Goal: Feedback & Contribution: Submit feedback/report problem

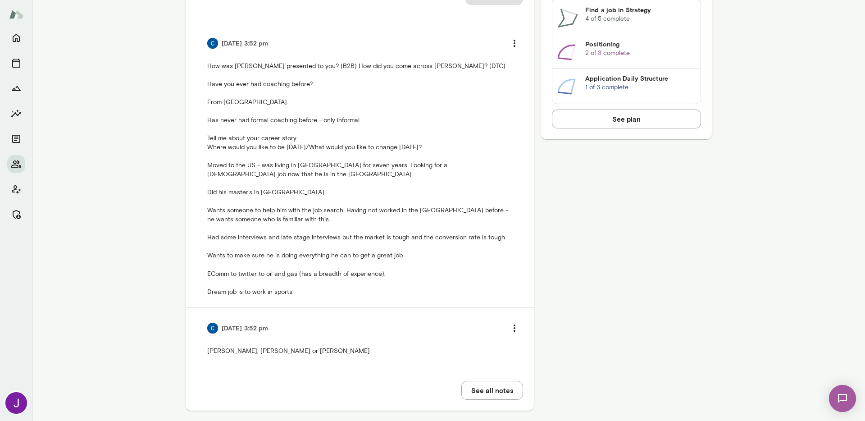
scroll to position [567, 0]
click at [210, 331] on img at bounding box center [212, 329] width 11 height 11
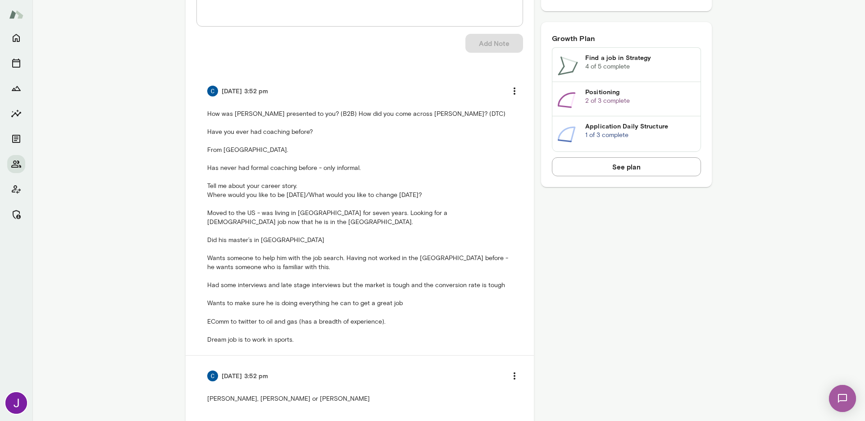
scroll to position [512, 0]
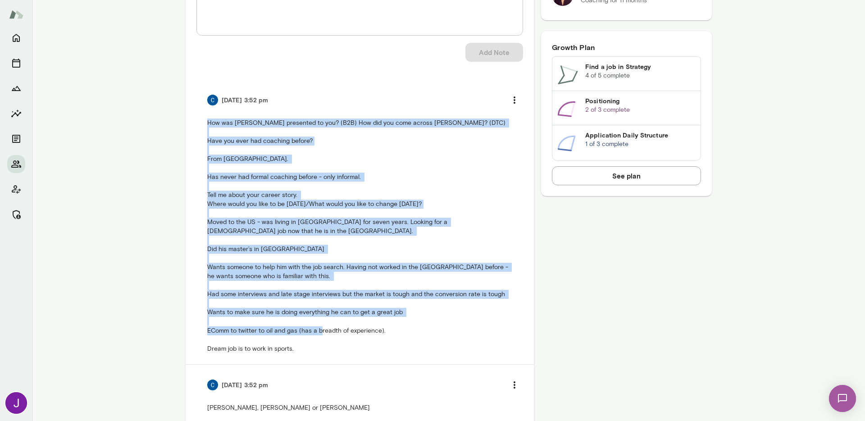
drag, startPoint x: 321, startPoint y: 350, endPoint x: 190, endPoint y: 114, distance: 270.3
click at [190, 114] on div "Internal Notes Add note * Add note Add Note 11/05/24 at 3:52 pm How was Mento p…" at bounding box center [360, 203] width 348 height 527
copy p "How was Mento presented to you? (B2B) How did you come across Mento? (DTC) Have…"
click at [368, 334] on p "How was Mento presented to you? (B2B) How did you come across Mento? (DTC) Have…" at bounding box center [359, 235] width 305 height 234
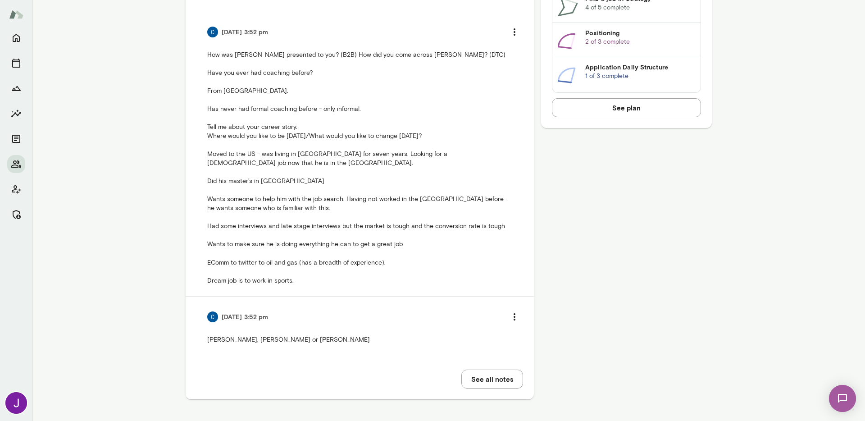
scroll to position [0, 0]
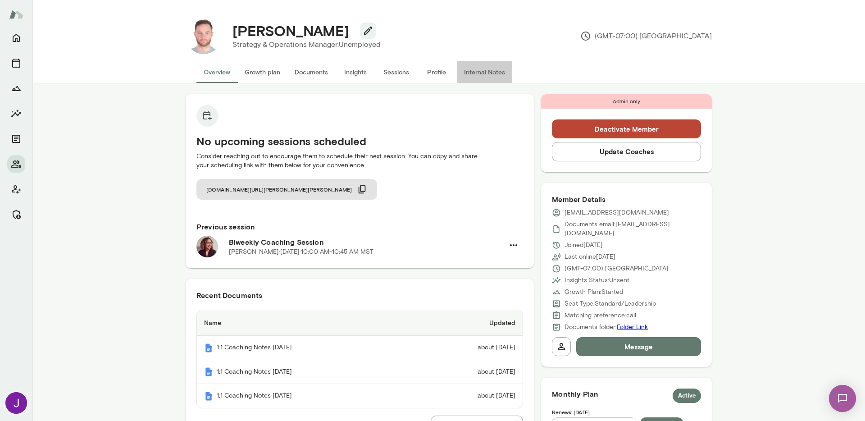
click at [498, 72] on button "Internal Notes" at bounding box center [484, 72] width 55 height 22
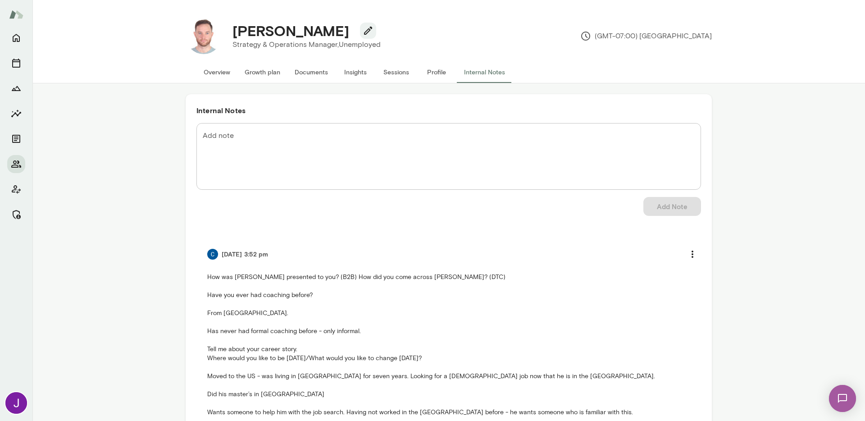
click at [436, 75] on button "Profile" at bounding box center [436, 72] width 41 height 22
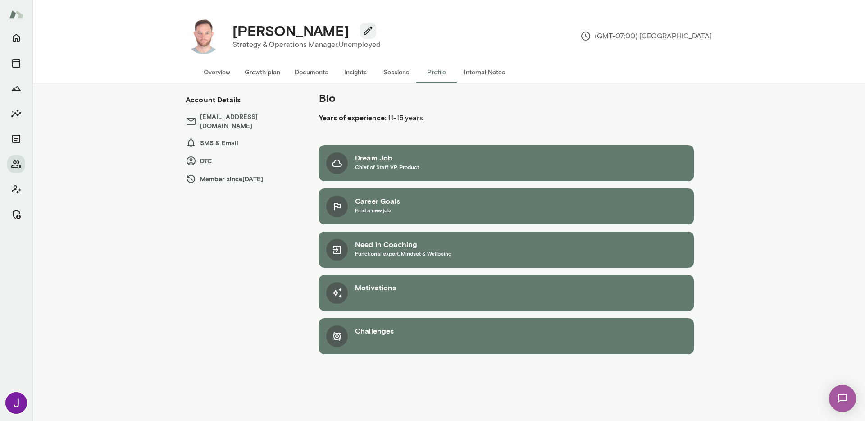
click at [255, 31] on h4 "Tomas Guevara" at bounding box center [290, 30] width 117 height 17
copy div "Tomas Guevara"
click at [218, 71] on button "Overview" at bounding box center [216, 72] width 41 height 22
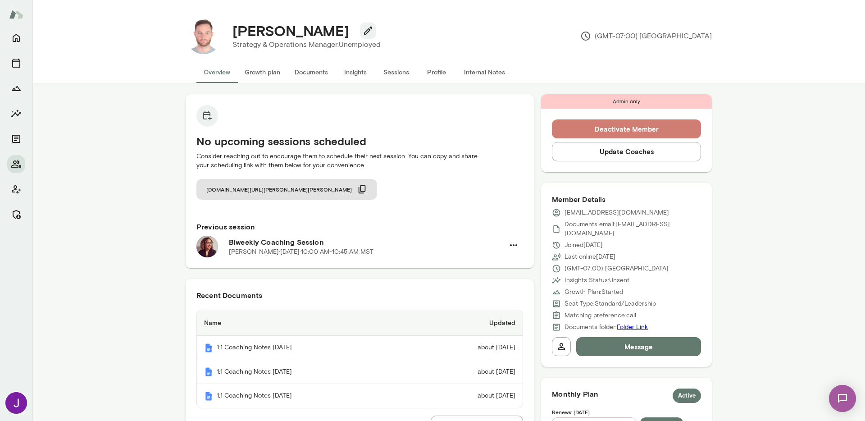
click at [644, 128] on button "Deactivate Member" at bounding box center [626, 128] width 149 height 19
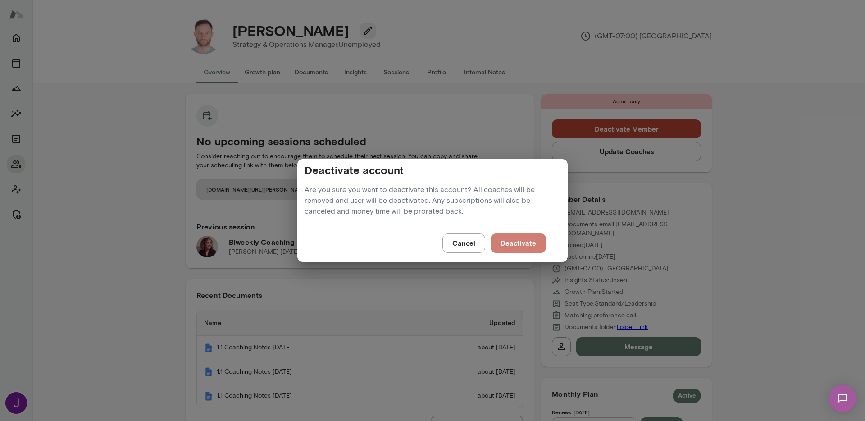
click at [527, 245] on button "Deactivate" at bounding box center [517, 242] width 55 height 19
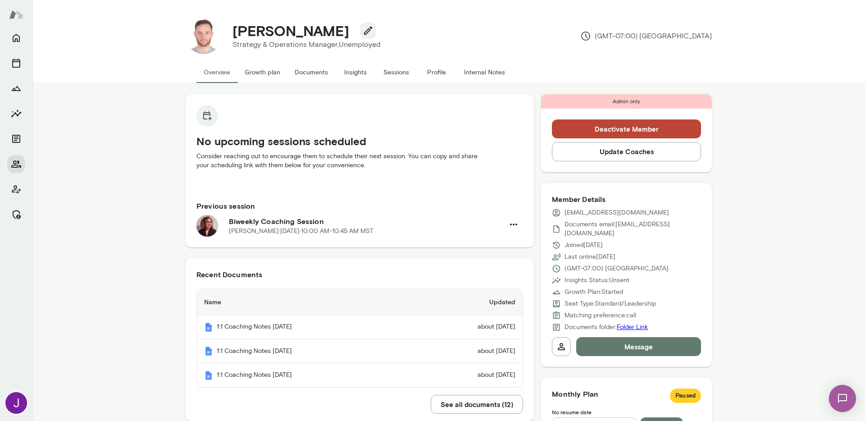
click at [576, 131] on button "Deactivate Member" at bounding box center [626, 128] width 149 height 19
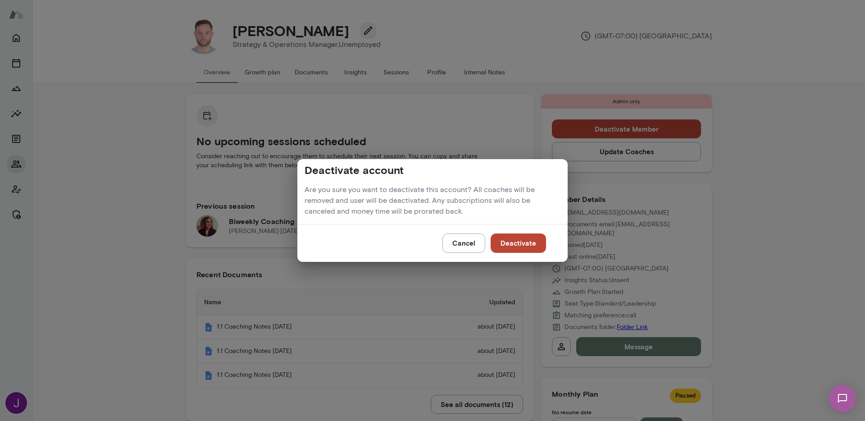
click at [511, 239] on button "Deactivate" at bounding box center [517, 242] width 55 height 19
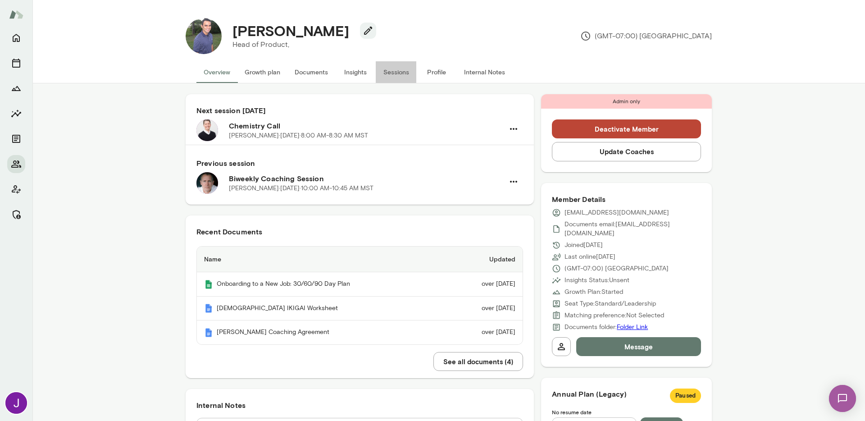
click at [408, 72] on button "Sessions" at bounding box center [396, 72] width 41 height 22
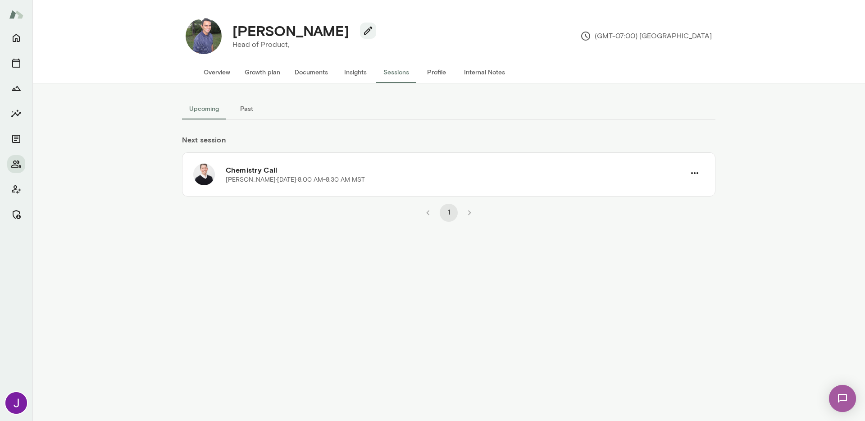
click at [236, 103] on button "Past" at bounding box center [246, 109] width 41 height 22
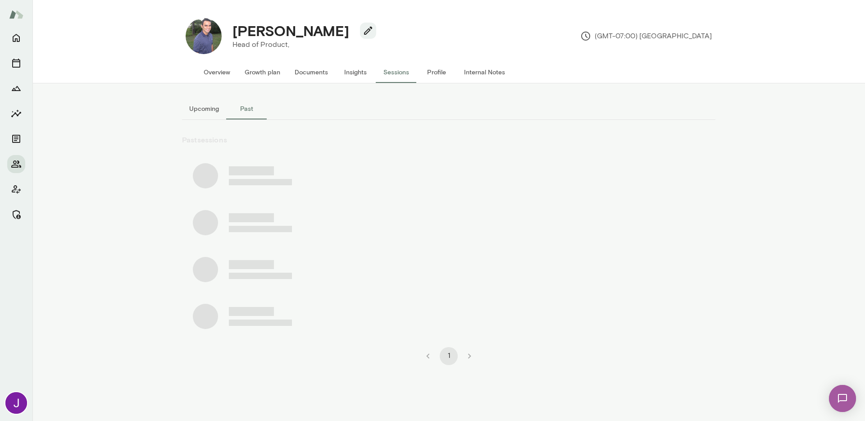
click at [218, 111] on button "Upcoming" at bounding box center [204, 109] width 44 height 22
click at [213, 69] on button "Overview" at bounding box center [216, 72] width 41 height 22
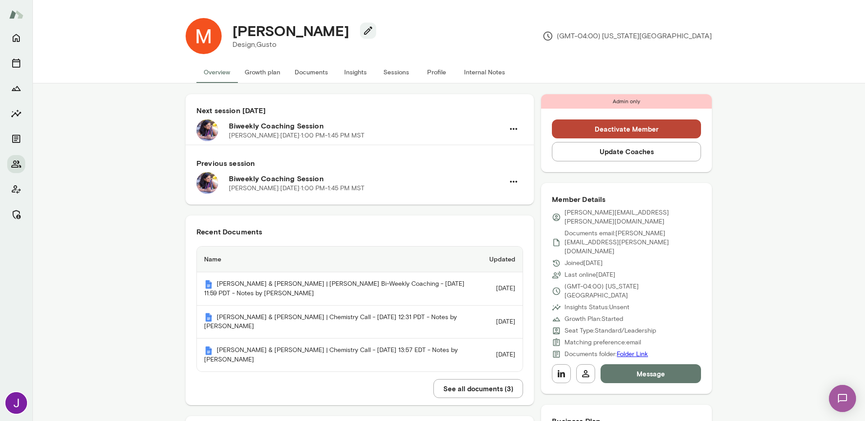
click at [390, 65] on button "Sessions" at bounding box center [396, 72] width 41 height 22
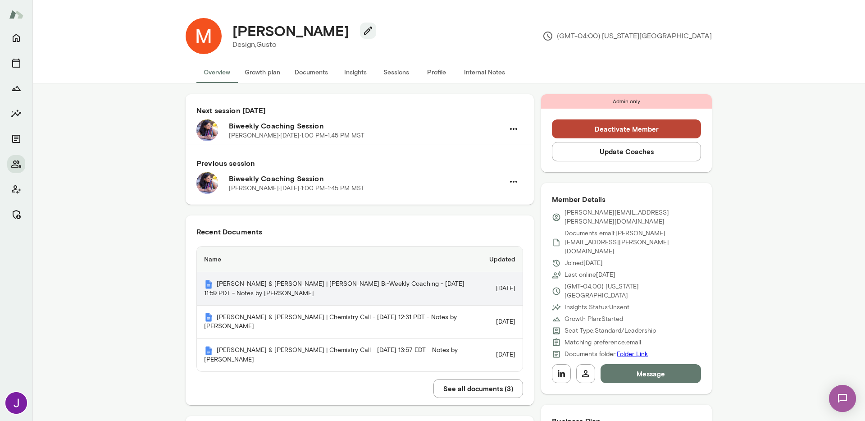
scroll to position [2, 0]
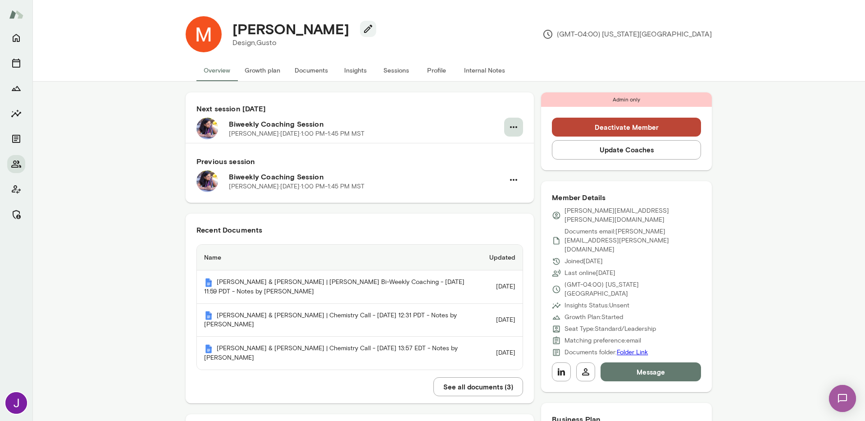
click at [508, 130] on icon "button" at bounding box center [513, 127] width 11 height 11
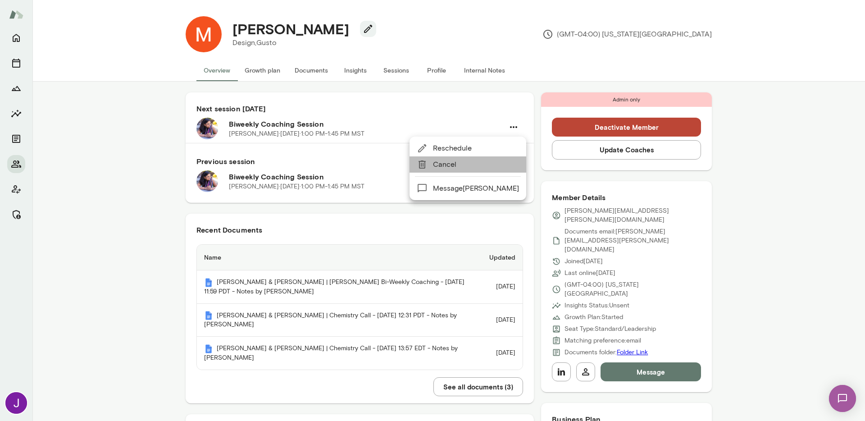
click at [476, 163] on span "Cancel" at bounding box center [476, 164] width 86 height 11
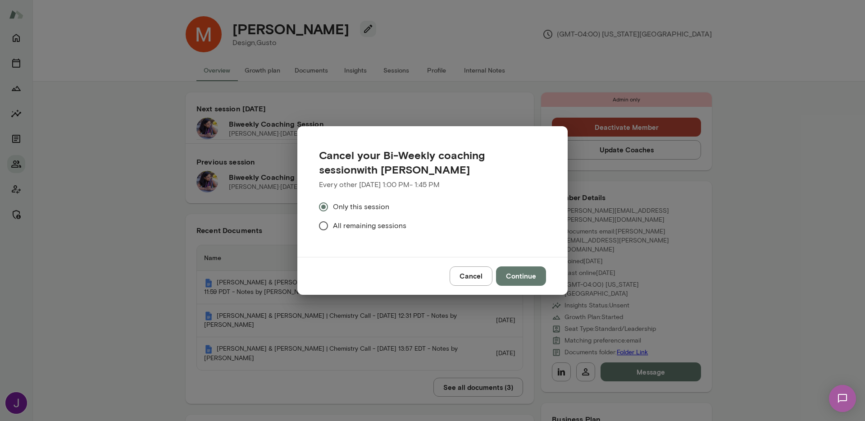
click at [377, 221] on span "All remaining sessions" at bounding box center [369, 225] width 73 height 11
click at [534, 275] on button "Continue" at bounding box center [521, 275] width 50 height 19
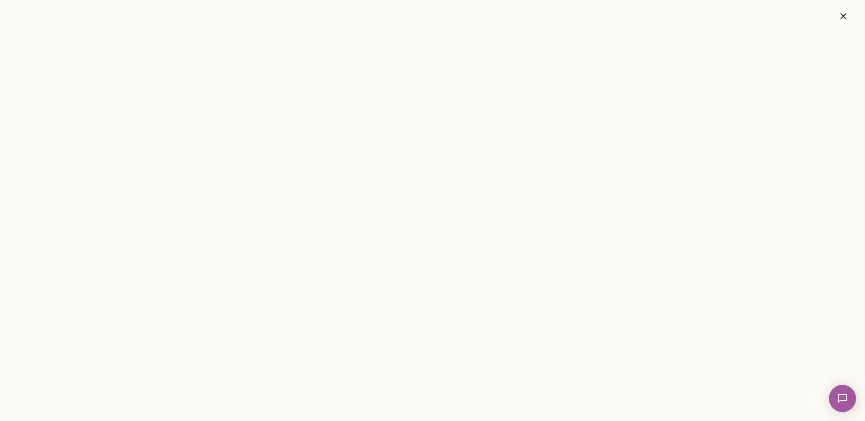
click at [838, 18] on icon "button" at bounding box center [843, 16] width 11 height 11
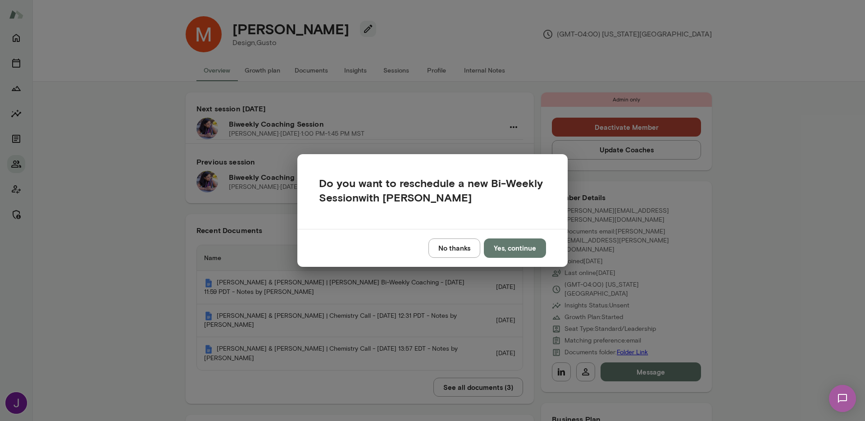
click at [460, 246] on button "No thanks" at bounding box center [454, 247] width 52 height 19
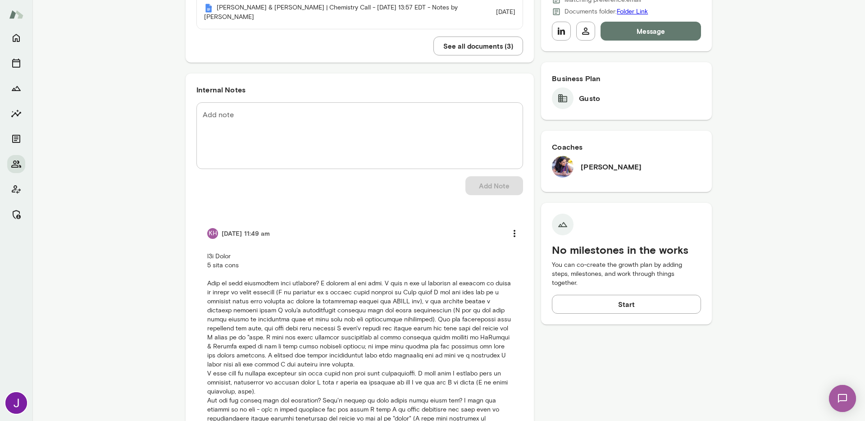
scroll to position [0, 0]
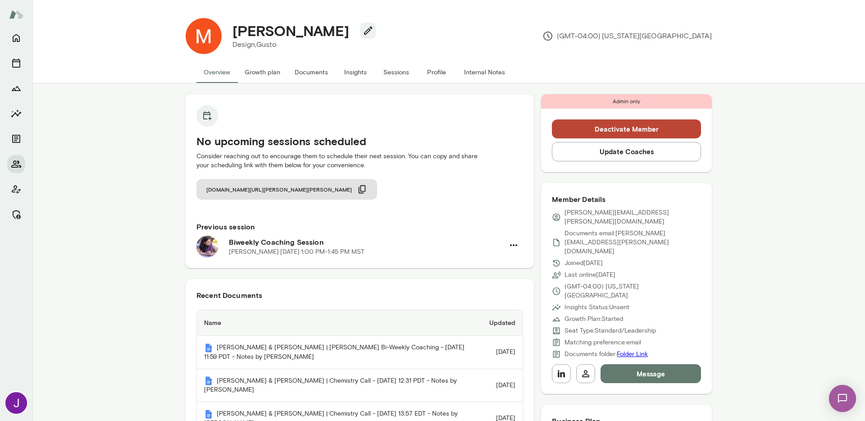
scroll to position [302, 0]
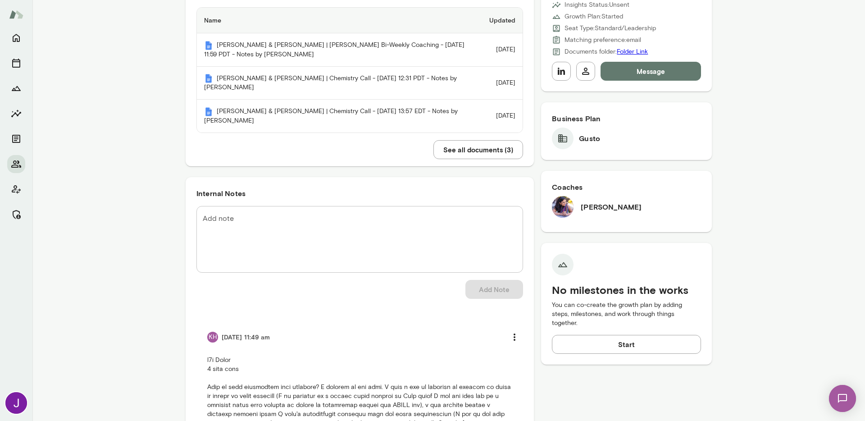
click at [273, 234] on textarea "Add note" at bounding box center [360, 239] width 314 height 52
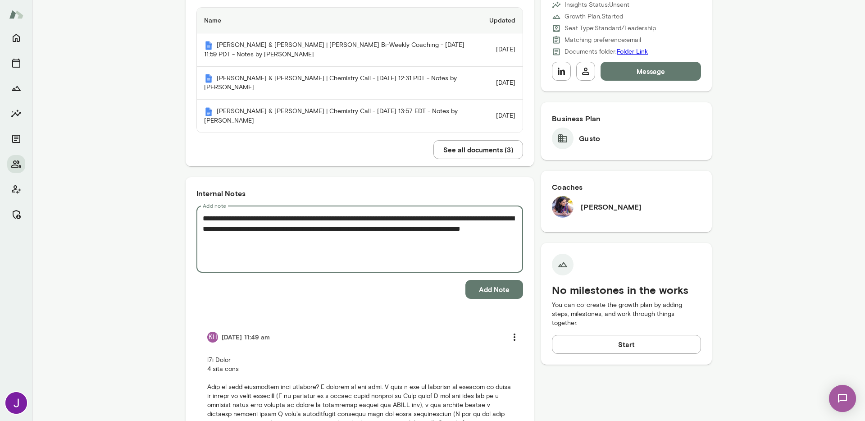
type textarea "**********"
click at [506, 293] on button "Add Note" at bounding box center [494, 289] width 58 height 19
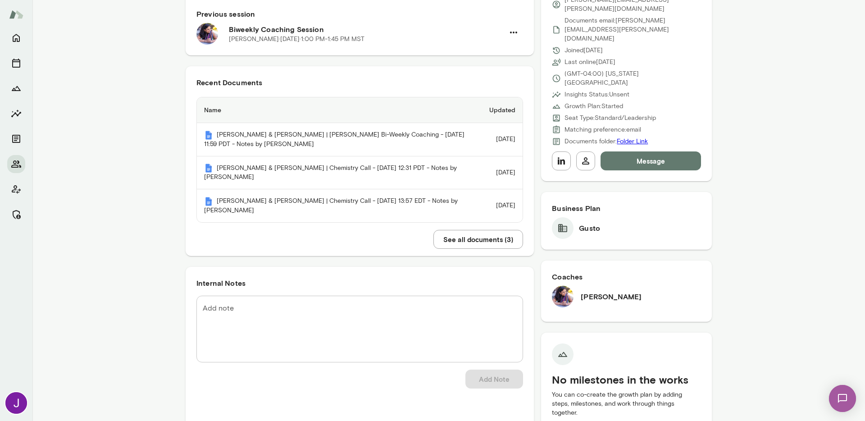
scroll to position [0, 0]
